Goal: Communication & Community: Ask a question

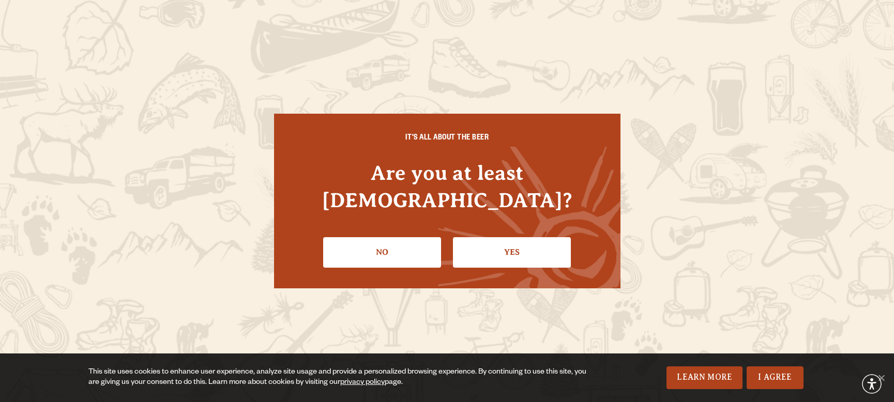
click at [520, 240] on link "Yes" at bounding box center [512, 252] width 118 height 30
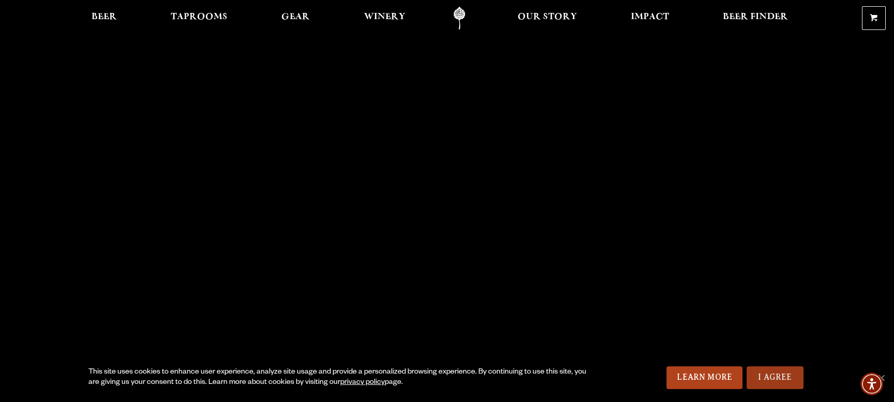
click at [764, 376] on link "I Agree" at bounding box center [775, 378] width 57 height 23
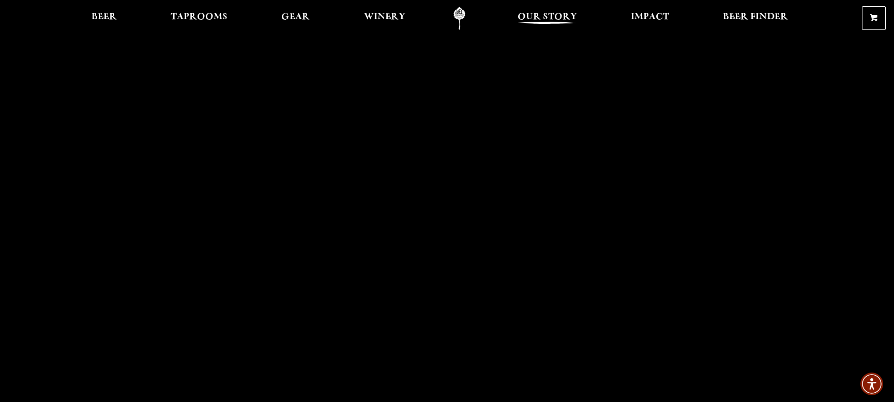
click at [554, 16] on span "Our Story" at bounding box center [547, 17] width 59 height 8
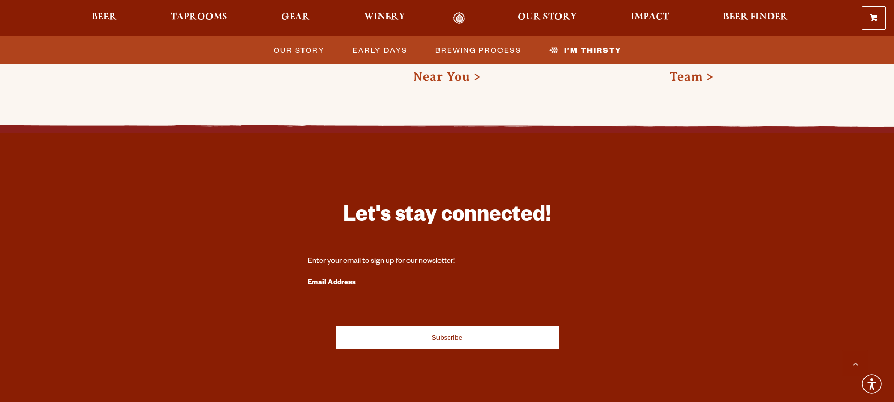
scroll to position [3517, 0]
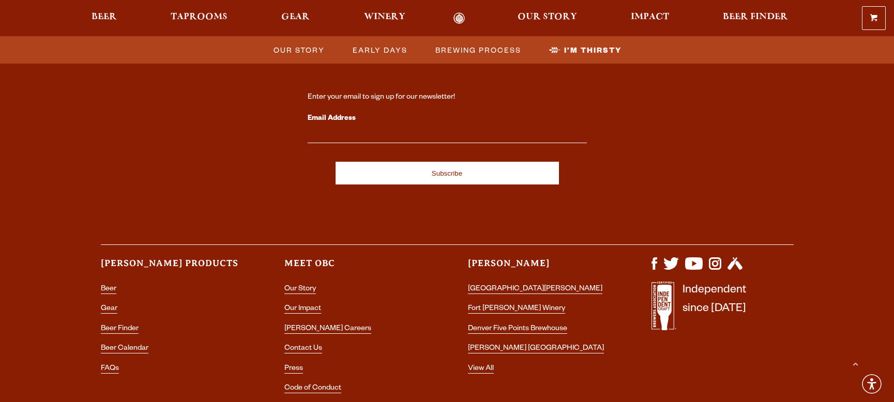
click at [303, 342] on li "Contact Us" at bounding box center [355, 348] width 142 height 13
click at [301, 345] on link "Contact Us" at bounding box center [303, 349] width 38 height 9
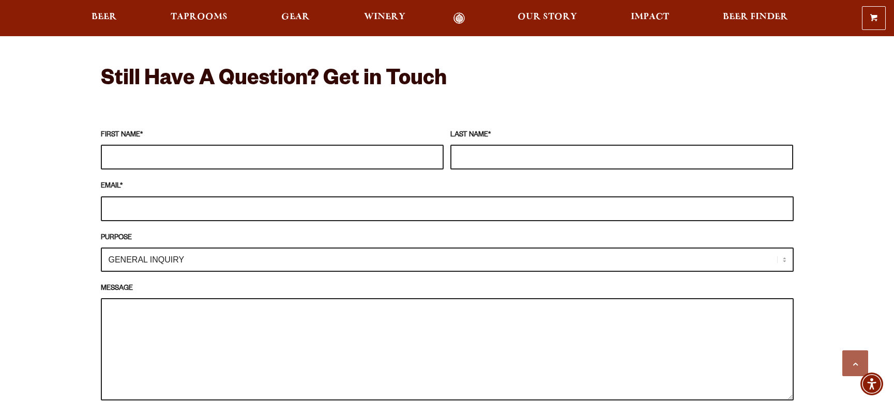
scroll to position [882, 0]
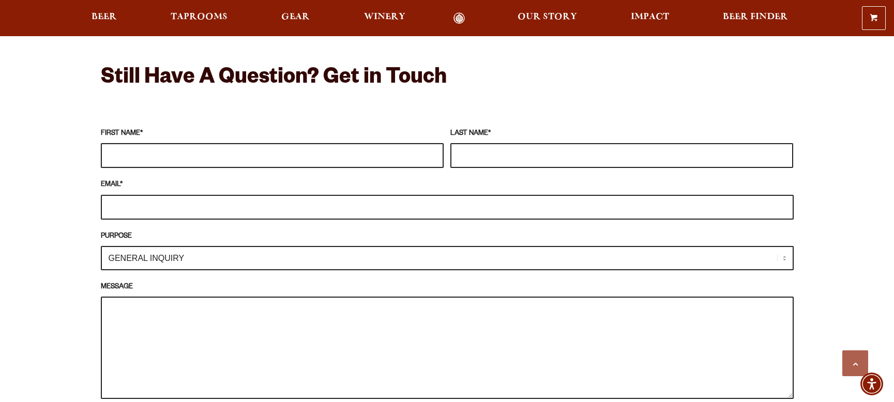
click at [166, 159] on input "FIRST NAME *" at bounding box center [272, 155] width 343 height 25
type input "[PERSON_NAME]"
type input "[PERSON_NAME][EMAIL_ADDRESS][PERSON_NAME][DOMAIN_NAME]"
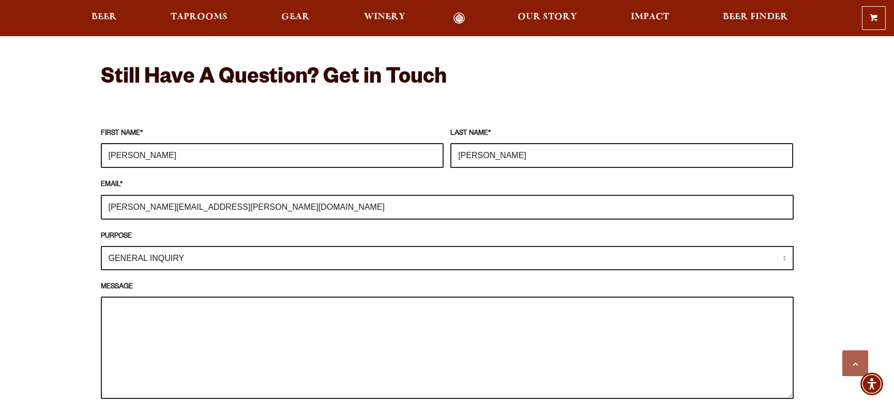
click at [205, 262] on select "GENERAL INQUIRY TAPROOM / BREWERY WINERY BOOK A TOUR MEDIA INQUIRY GEAR SHOP [P…" at bounding box center [447, 258] width 693 height 24
select select "DISTRIBUTOR / ACCOUNT INQUIRY"
click at [172, 320] on textarea "MESSAGE" at bounding box center [447, 348] width 693 height 102
click at [167, 320] on textarea "Hello, My name is" at bounding box center [447, 348] width 693 height 102
drag, startPoint x: 111, startPoint y: 313, endPoint x: 161, endPoint y: 341, distance: 57.4
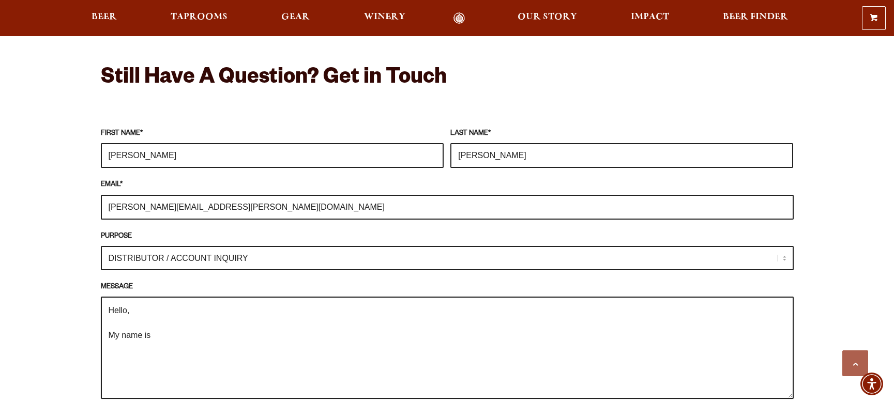
click at [169, 344] on textarea "Hello, My name is" at bounding box center [447, 348] width 693 height 102
paste textarea "Hope you are well, sorry for the cold email. My name is [PERSON_NAME] and I am …"
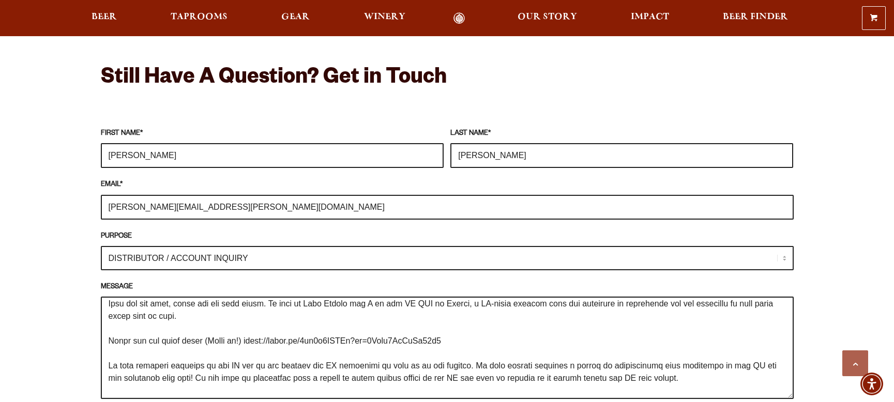
scroll to position [18, 0]
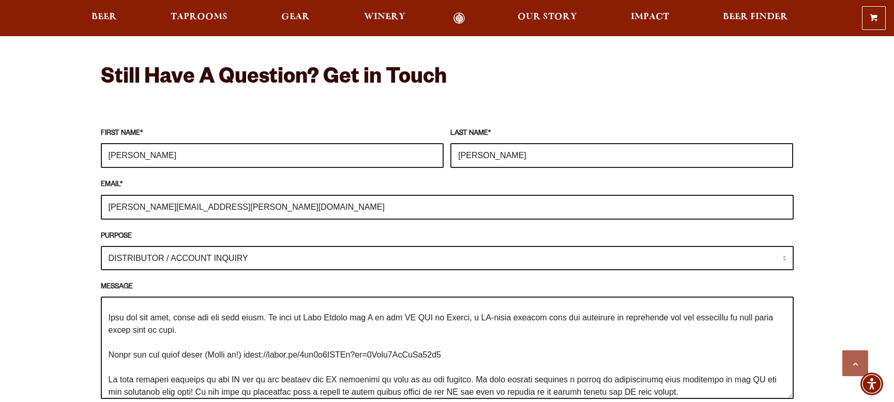
drag, startPoint x: 455, startPoint y: 359, endPoint x: 96, endPoint y: 353, distance: 358.9
click at [97, 353] on div "Frequently Asked Questions What’s Your Shipping & Exchange Policy? Shipping: Ou…" at bounding box center [447, 223] width 745 height 1312
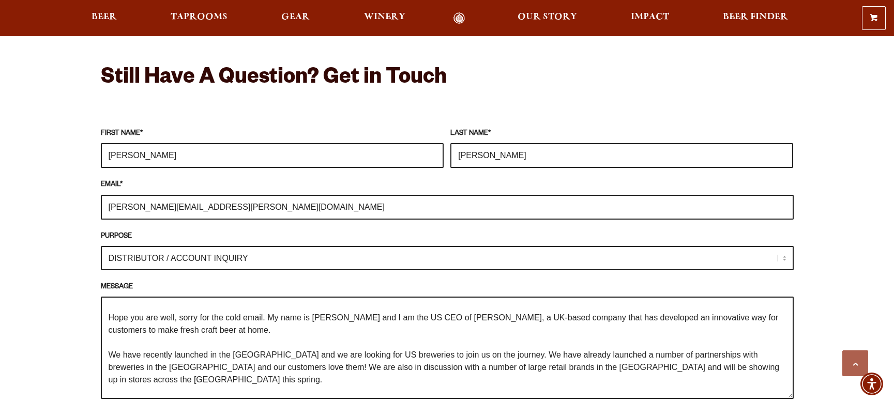
scroll to position [5, 0]
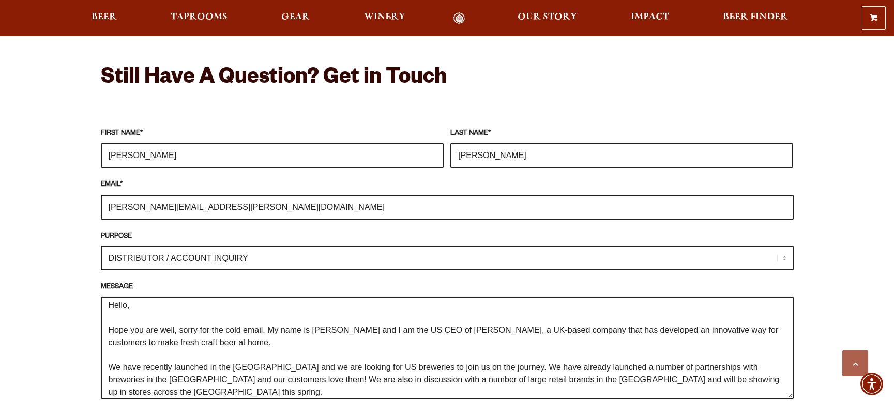
drag, startPoint x: 489, startPoint y: 332, endPoint x: 521, endPoint y: 332, distance: 31.5
click at [521, 332] on textarea "Hello, Hope you are well, sorry for the cold email. My name is [PERSON_NAME] an…" at bounding box center [447, 348] width 693 height 102
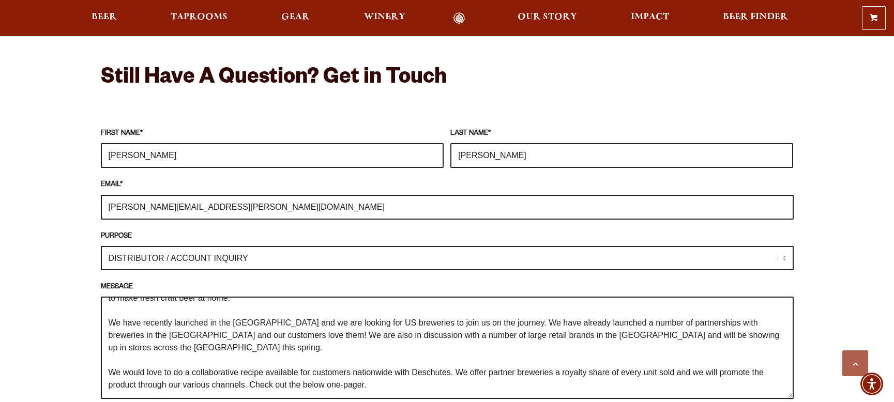
scroll to position [52, 0]
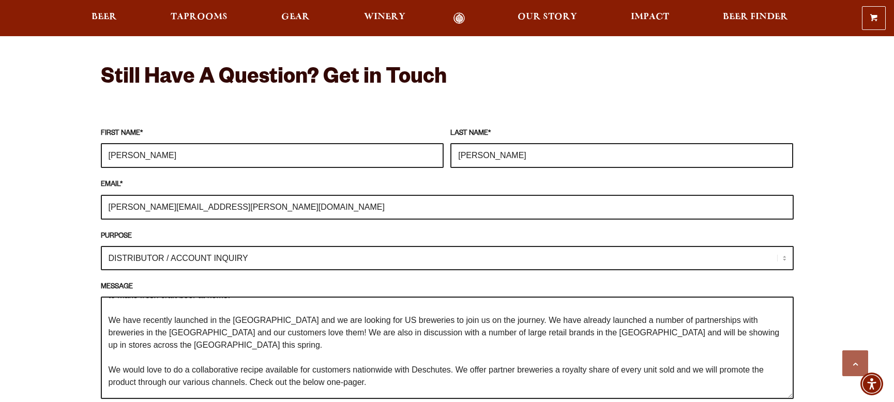
drag, startPoint x: 319, startPoint y: 321, endPoint x: 143, endPoint y: 321, distance: 175.8
click at [143, 321] on textarea "Hello, Hope you are well, sorry for the cold email. My name is [PERSON_NAME] an…" at bounding box center [447, 348] width 693 height 102
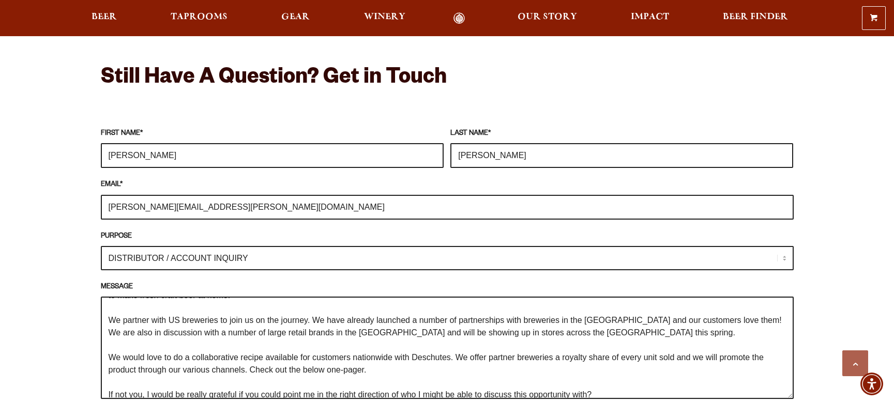
click at [278, 321] on textarea "Hello, Hope you are well, sorry for the cold email. My name is [PERSON_NAME] an…" at bounding box center [447, 348] width 693 height 102
click at [451, 333] on textarea "Hello, Hope you are well, sorry for the cold email. My name is [PERSON_NAME] an…" at bounding box center [447, 348] width 693 height 102
click at [575, 335] on textarea "Hello, Hope you are well, sorry for the cold email. My name is [PERSON_NAME] an…" at bounding box center [447, 348] width 693 height 102
drag, startPoint x: 564, startPoint y: 323, endPoint x: 615, endPoint y: 324, distance: 51.2
click at [615, 324] on textarea "Hello, Hope you are well, sorry for the cold email. My name is [PERSON_NAME] an…" at bounding box center [447, 348] width 693 height 102
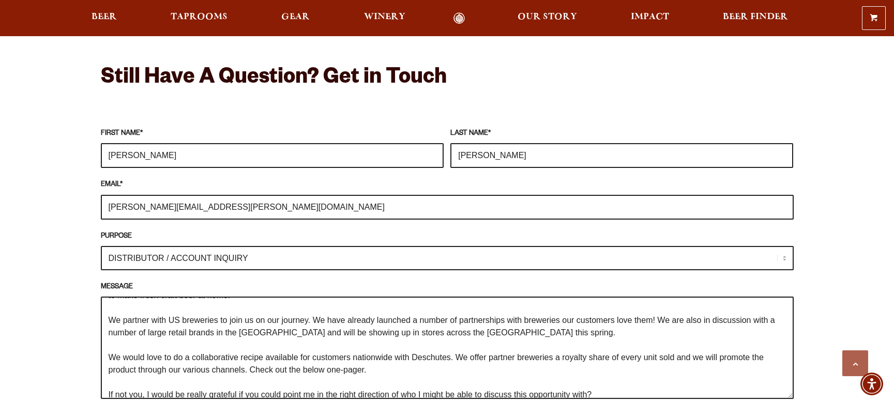
drag, startPoint x: 542, startPoint y: 325, endPoint x: 405, endPoint y: 329, distance: 137.1
click at [542, 325] on textarea "Hello, Hope you are well, sorry for the cold email. My name is [PERSON_NAME] an…" at bounding box center [447, 348] width 693 height 102
drag, startPoint x: 471, startPoint y: 336, endPoint x: 660, endPoint y: 323, distance: 189.7
click at [660, 323] on textarea "Hello, Hope you are well, sorry for the cold email. My name is [PERSON_NAME] an…" at bounding box center [447, 348] width 693 height 102
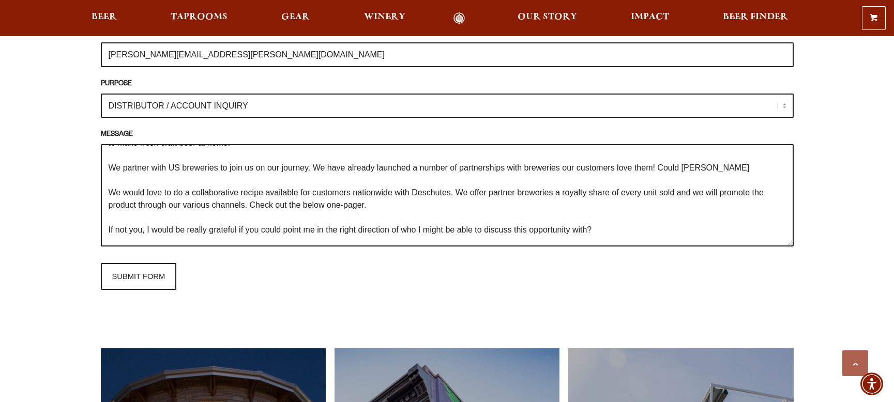
scroll to position [1036, 0]
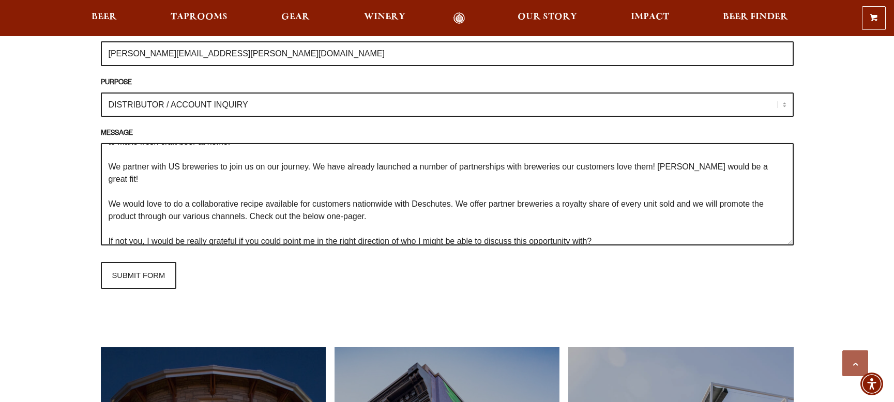
click at [382, 209] on textarea "Hello, Hope you are well, sorry for the cold email. My name is [PERSON_NAME] an…" at bounding box center [447, 194] width 693 height 102
drag, startPoint x: 459, startPoint y: 193, endPoint x: 110, endPoint y: 191, distance: 349.1
click at [110, 191] on textarea "Hello, Hope you are well, sorry for the cold email. My name is [PERSON_NAME] an…" at bounding box center [447, 194] width 693 height 102
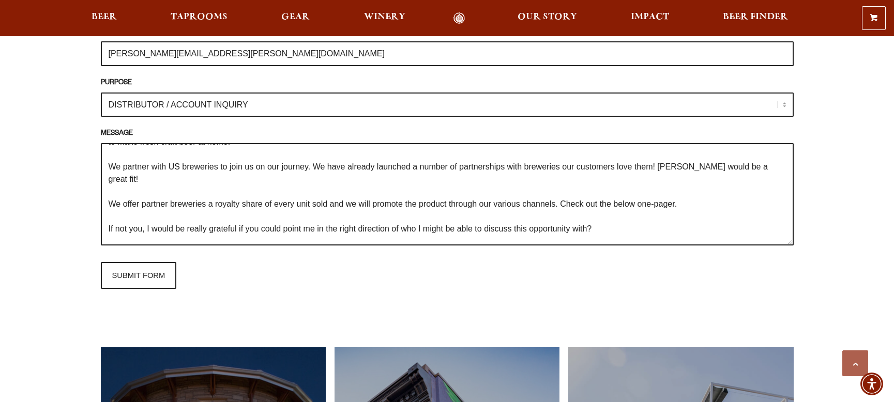
drag, startPoint x: 682, startPoint y: 195, endPoint x: 564, endPoint y: 194, distance: 117.4
click at [564, 194] on textarea "Hello, Hope you are well, sorry for the cold email. My name is [PERSON_NAME] an…" at bounding box center [447, 194] width 693 height 102
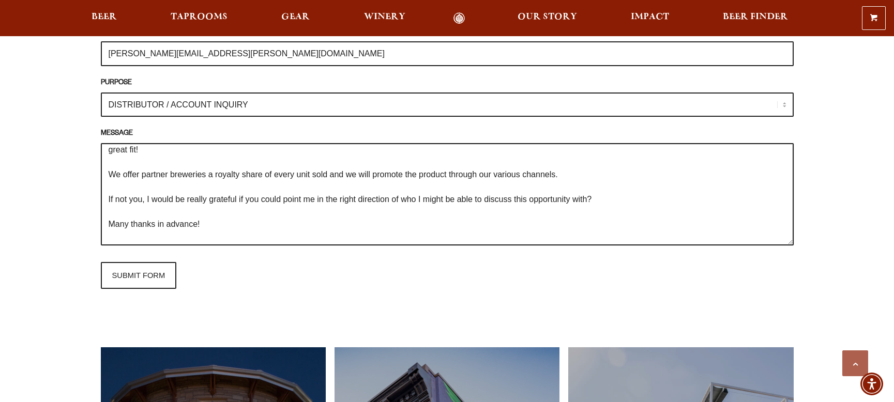
scroll to position [87, 0]
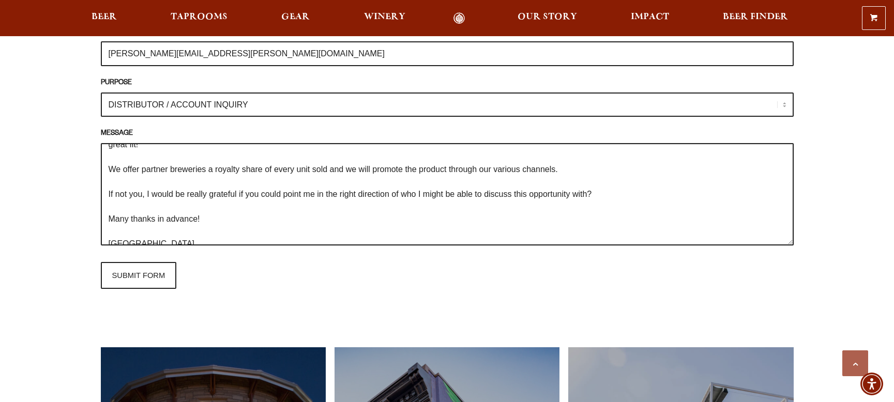
click at [146, 229] on textarea "Hello, Hope you are well, sorry for the cold email. My name is [PERSON_NAME] an…" at bounding box center [447, 194] width 693 height 102
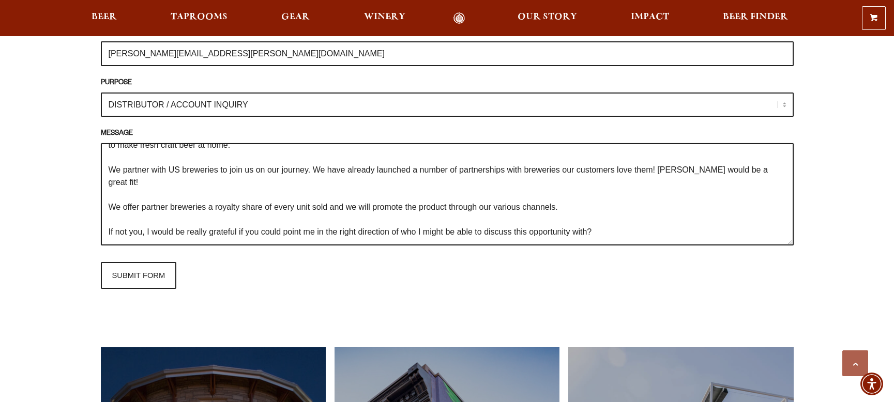
scroll to position [0, 0]
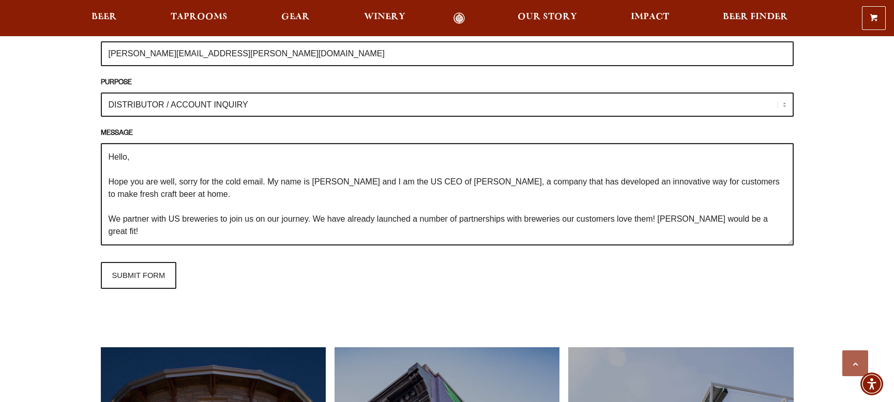
drag, startPoint x: 131, startPoint y: 234, endPoint x: 148, endPoint y: 190, distance: 47.0
click at [106, 139] on p "MESSAGE Hello, Hope you are well, sorry for the cold email. My name is [PERSON_…" at bounding box center [447, 189] width 693 height 123
click at [525, 214] on textarea "Hello, Hope you are well, sorry for the cold email. My name is [PERSON_NAME] an…" at bounding box center [447, 194] width 693 height 102
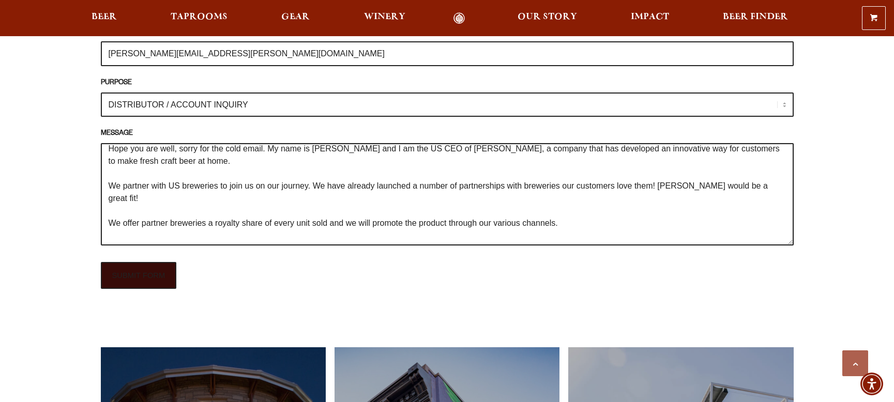
type textarea "Hello, Hope you are well, sorry for the cold email. My name is [PERSON_NAME] an…"
click at [146, 277] on input "SUBMIT FORM" at bounding box center [139, 275] width 76 height 27
type input "Sending"
